Goal: Check status: Check status

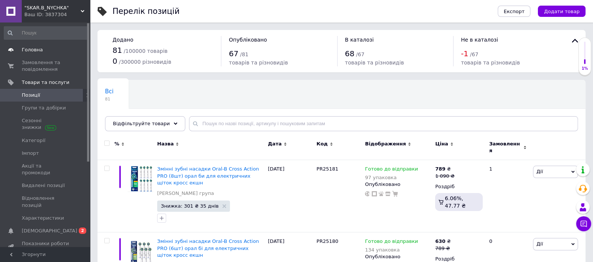
click at [39, 49] on span "Головна" at bounding box center [32, 49] width 21 height 7
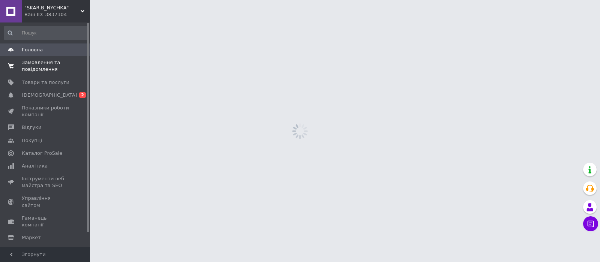
click at [42, 63] on span "Замовлення та повідомлення" at bounding box center [46, 65] width 48 height 13
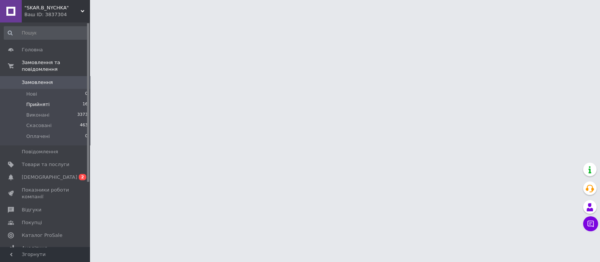
click at [47, 99] on li "Прийняті 16" at bounding box center [46, 104] width 92 height 10
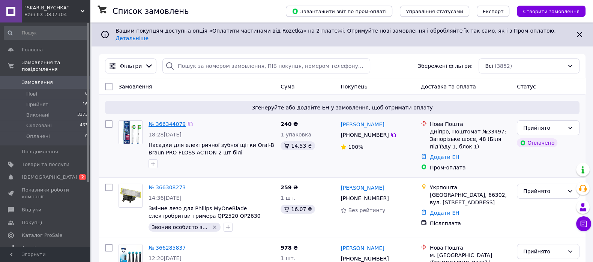
click at [161, 121] on link "№ 366344079" at bounding box center [166, 124] width 37 height 6
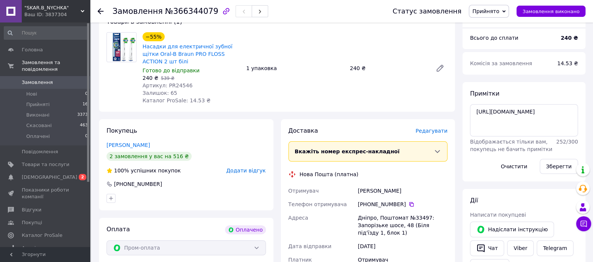
scroll to position [250, 0]
